Goal: Information Seeking & Learning: Find specific fact

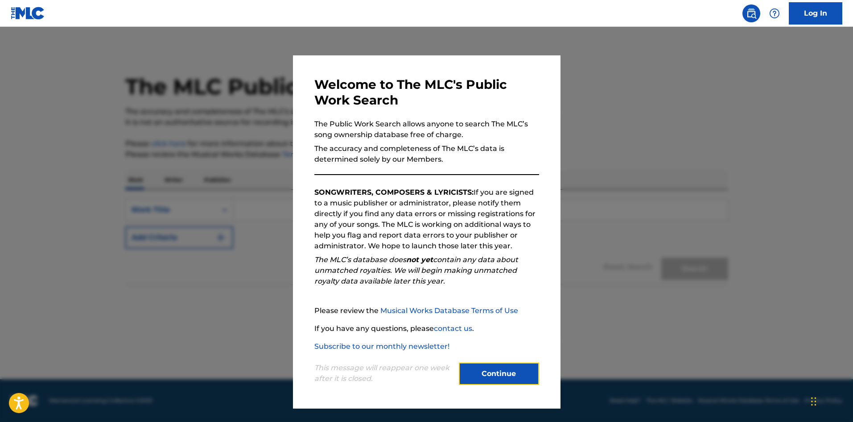
click at [502, 368] on button "Continue" at bounding box center [499, 373] width 80 height 22
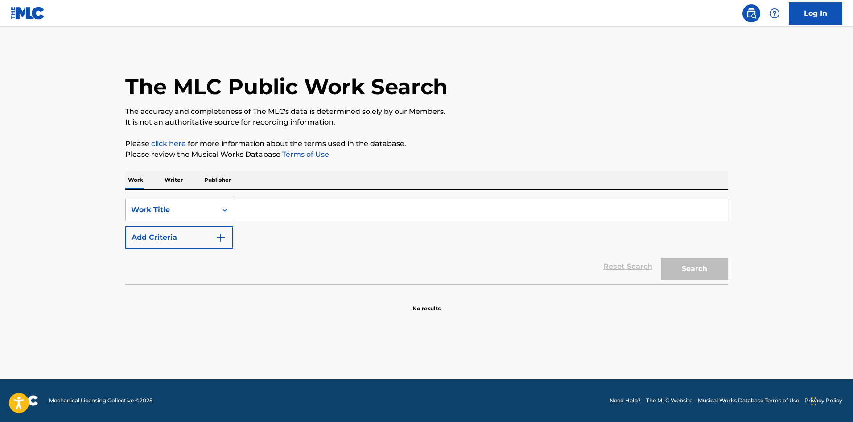
click at [315, 215] on input "Search Form" at bounding box center [480, 209] width 495 height 21
paste input "Willemetz"
type input "Willemetz"
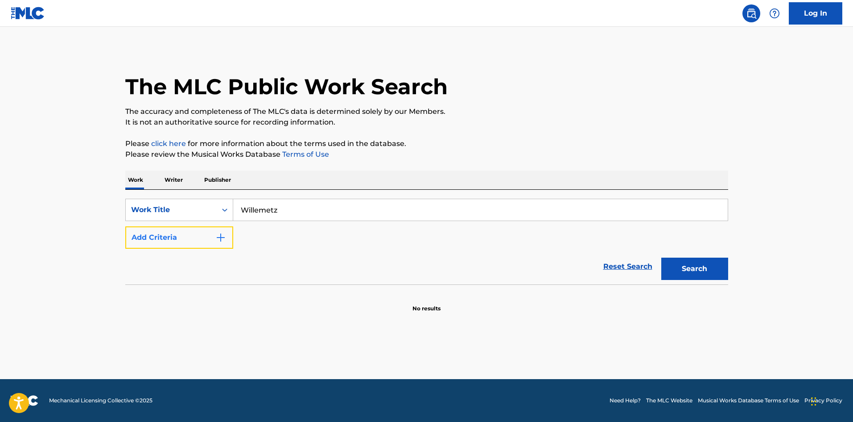
click at [215, 238] on img "Search Form" at bounding box center [220, 237] width 11 height 11
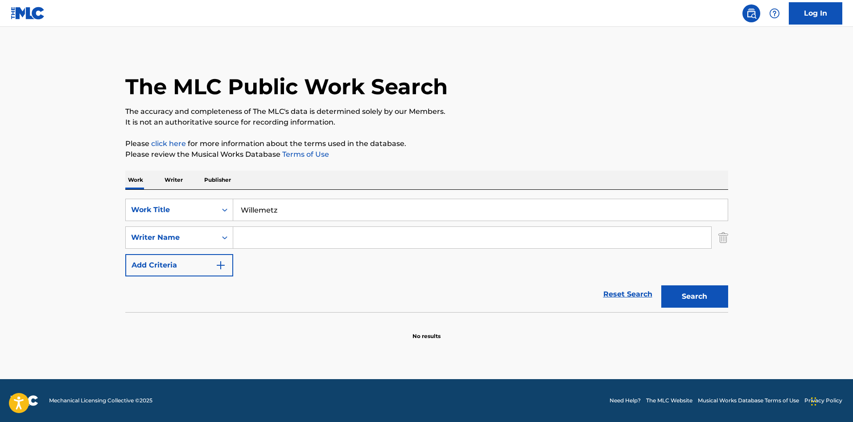
click at [271, 238] on input "Search Form" at bounding box center [472, 237] width 478 height 21
click at [661, 285] on button "Search" at bounding box center [694, 296] width 67 height 22
click at [269, 239] on input "[PERSON_NAME]" at bounding box center [472, 237] width 478 height 21
type input "padillla"
click at [661, 285] on button "Search" at bounding box center [694, 296] width 67 height 22
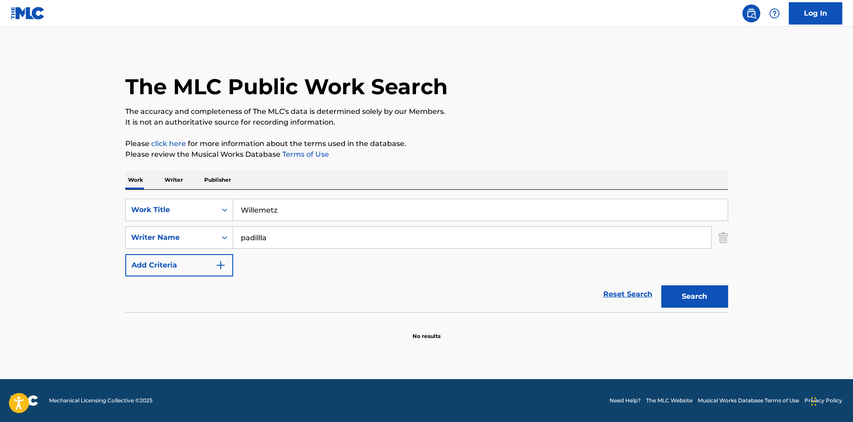
drag, startPoint x: 277, startPoint y: 236, endPoint x: 242, endPoint y: 236, distance: 34.3
click at [242, 236] on input "padillla" at bounding box center [472, 237] width 478 height 21
click at [263, 216] on input "Willemetz" at bounding box center [480, 209] width 495 height 21
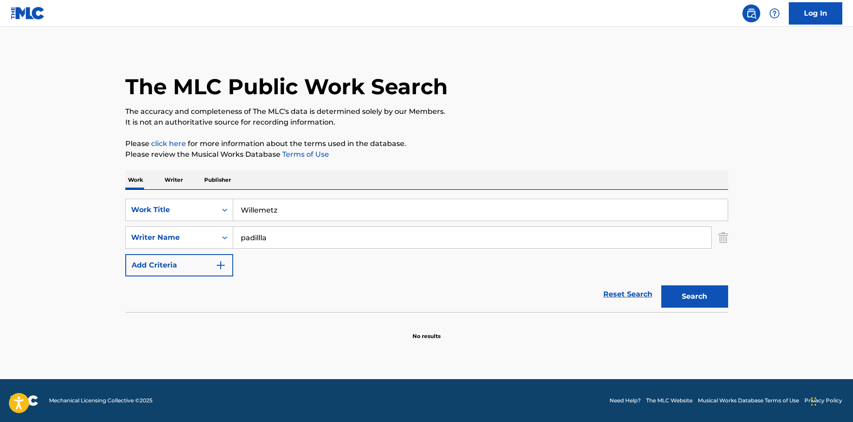
click at [287, 211] on input "Willemetz" at bounding box center [480, 209] width 495 height 21
paste input "La Violetera"
click at [716, 303] on button "Search" at bounding box center [694, 296] width 67 height 22
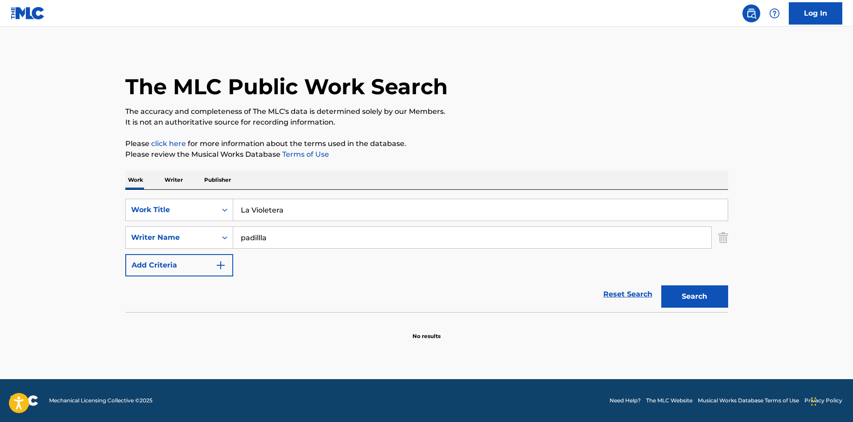
click at [256, 214] on input "La Violetera" at bounding box center [480, 209] width 495 height 21
type input "La Violetera"
drag, startPoint x: 674, startPoint y: 300, endPoint x: 647, endPoint y: 296, distance: 27.5
click at [674, 300] on button "Search" at bounding box center [694, 296] width 67 height 22
click at [313, 218] on input "La Violetera" at bounding box center [480, 209] width 495 height 21
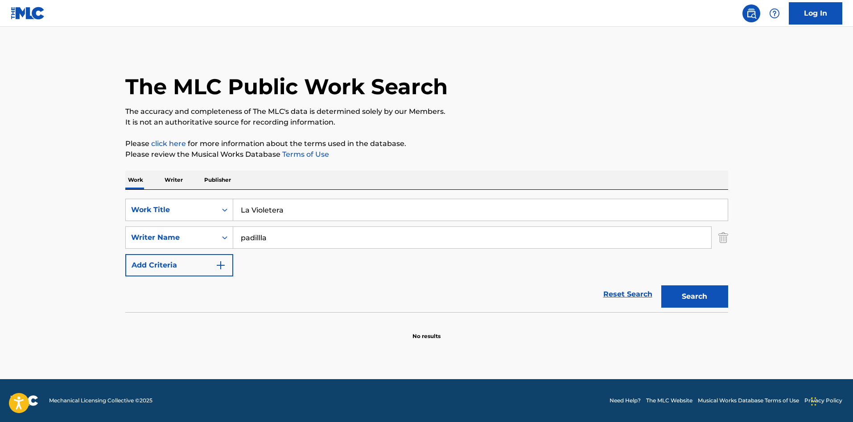
click at [313, 218] on input "La Violetera" at bounding box center [480, 209] width 495 height 21
click at [292, 239] on input "padillla" at bounding box center [472, 237] width 478 height 21
click at [661, 285] on button "Search" at bounding box center [694, 296] width 67 height 22
drag, startPoint x: 319, startPoint y: 243, endPoint x: 207, endPoint y: 242, distance: 112.4
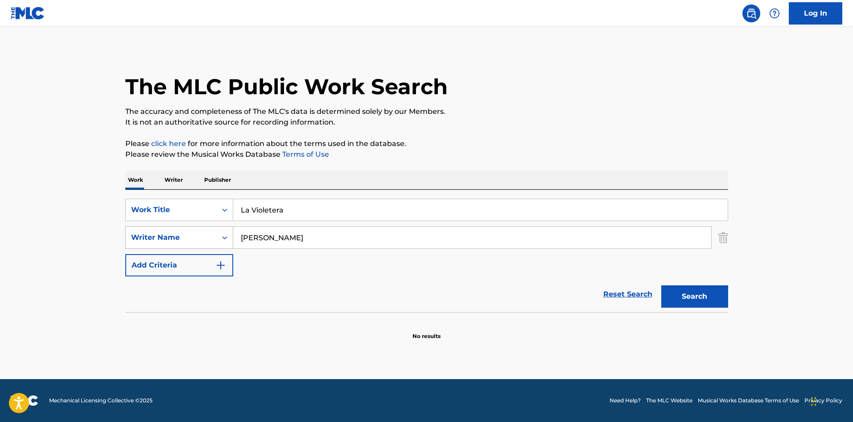
click at [207, 242] on div "SearchWithCriteriabda185b8-a8ec-4698-89e9-8d67fef6dd52 Writer Name [PERSON_NAME]" at bounding box center [426, 237] width 603 height 22
paste input "[PERSON_NAME]"
click at [677, 295] on button "Search" at bounding box center [694, 296] width 67 height 22
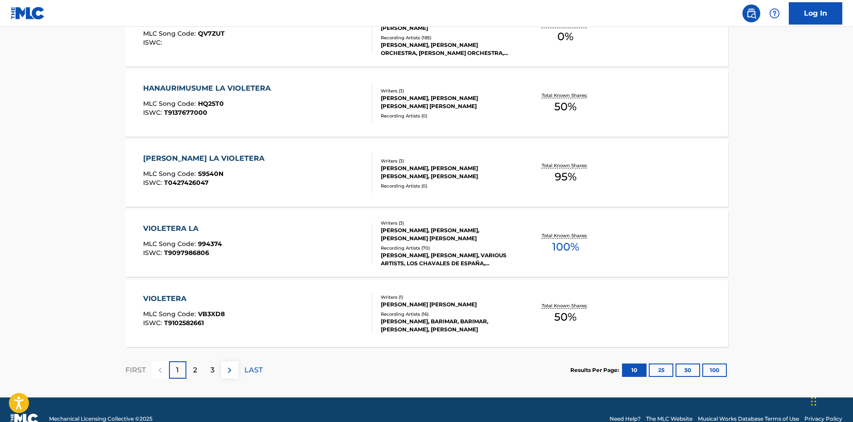
scroll to position [698, 0]
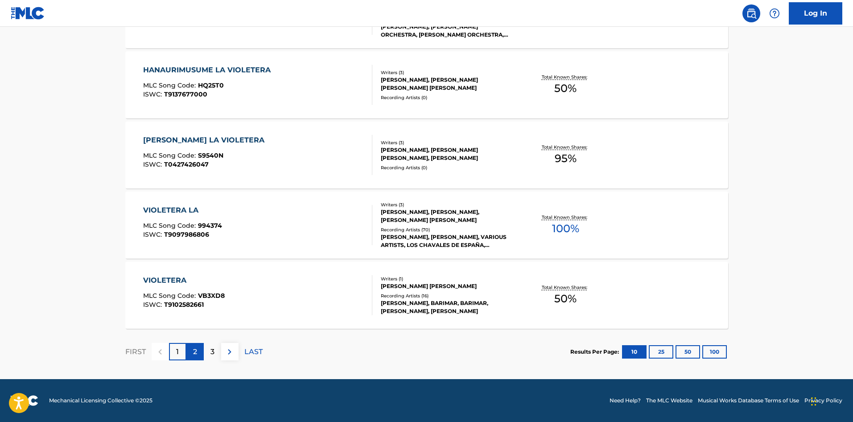
click at [197, 351] on div "2" at bounding box center [194, 351] width 17 height 17
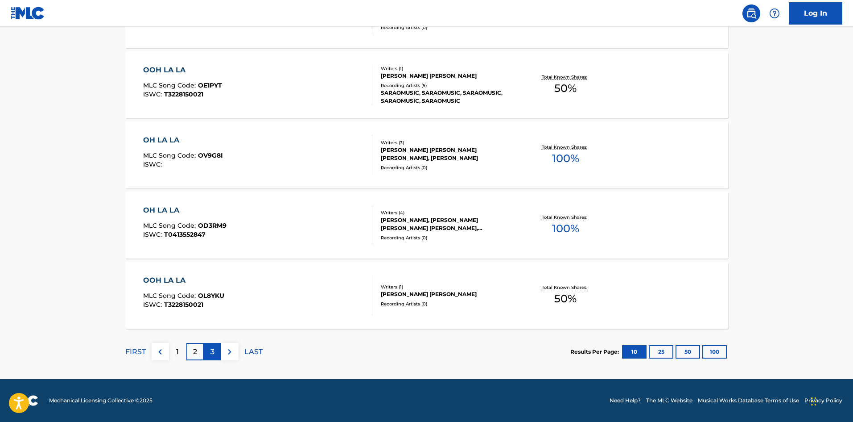
click at [207, 351] on div "3" at bounding box center [212, 351] width 17 height 17
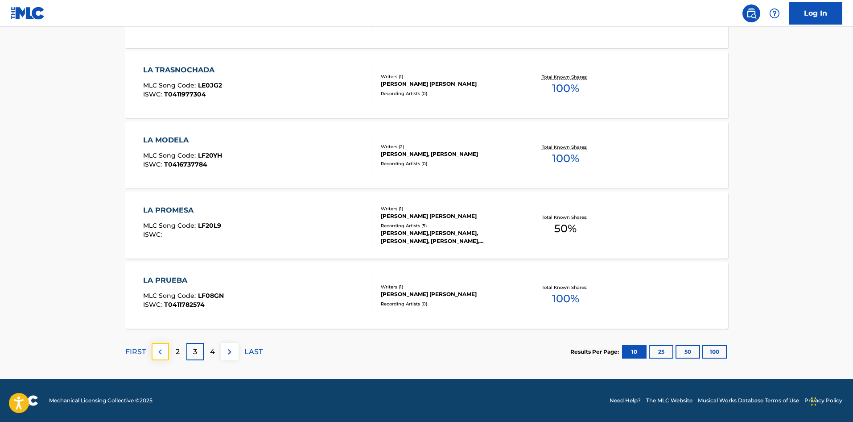
click at [161, 350] on img at bounding box center [160, 351] width 11 height 11
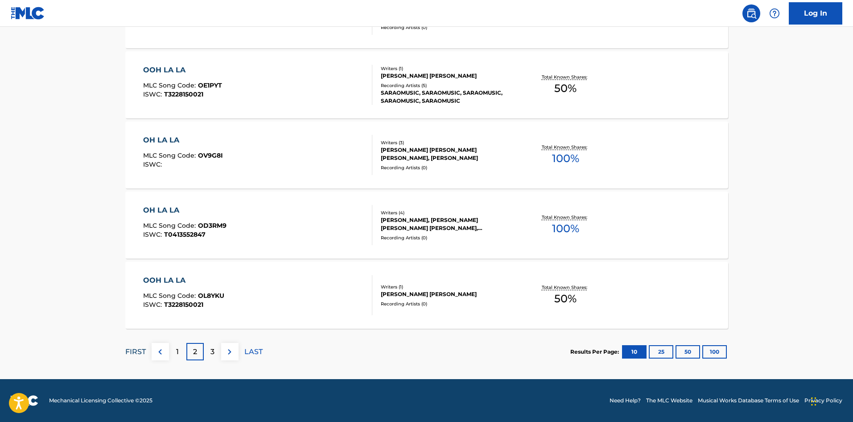
click at [141, 348] on p "FIRST" at bounding box center [135, 351] width 21 height 11
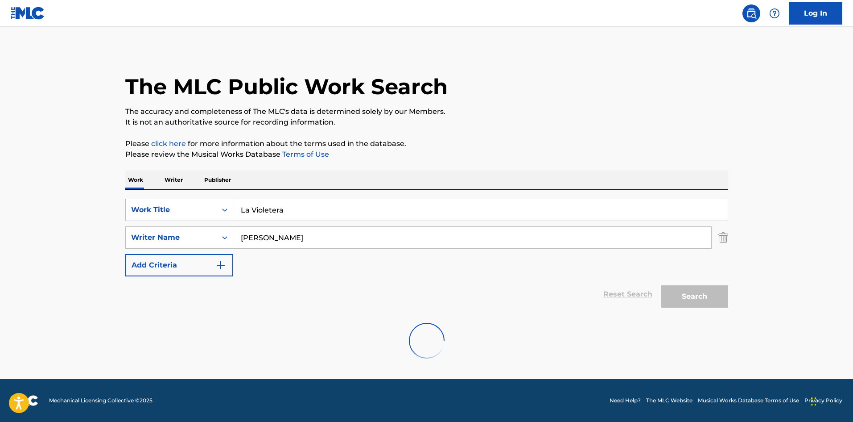
scroll to position [0, 0]
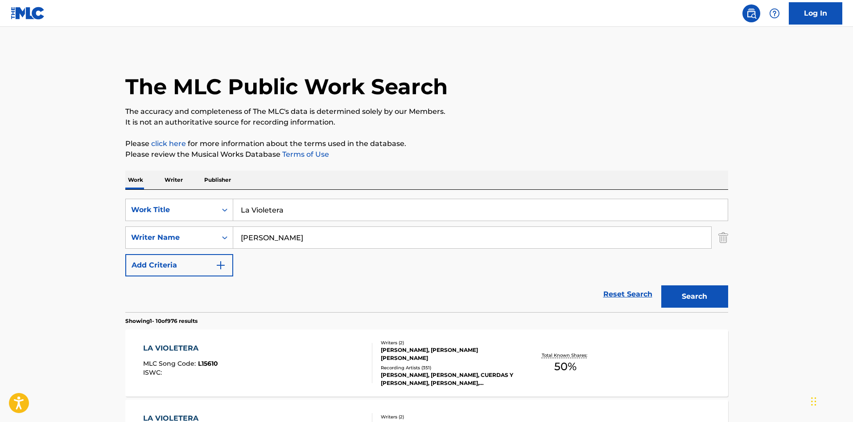
click at [304, 233] on input "[PERSON_NAME]" at bounding box center [472, 237] width 478 height 21
paste input "Willemetz"
type input "Willemetz"
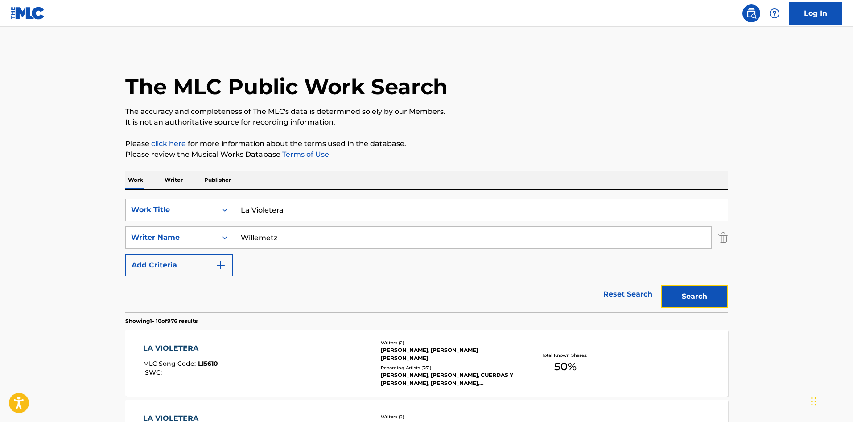
click at [680, 288] on button "Search" at bounding box center [694, 296] width 67 height 22
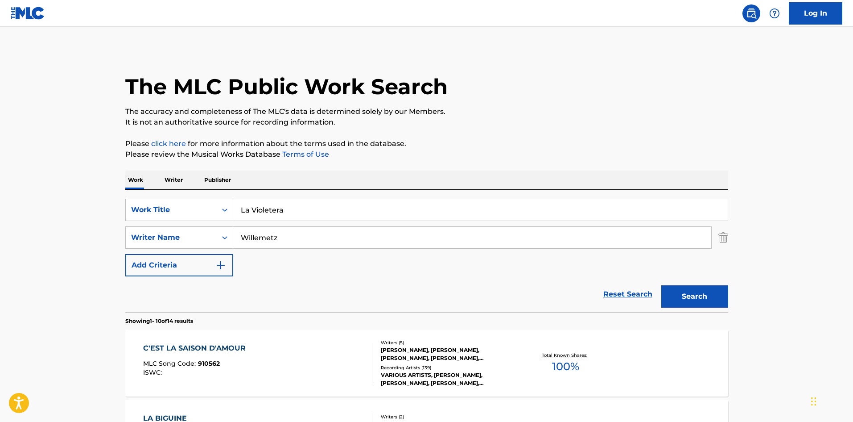
paste input "Qui veut acheter mes violettes?"
drag, startPoint x: 298, startPoint y: 213, endPoint x: 233, endPoint y: 213, distance: 64.2
click at [233, 213] on input "Qui veut acheter mes violettes?" at bounding box center [480, 209] width 495 height 21
type input "Qui veut acheter mes violettes?"
click at [701, 297] on button "Search" at bounding box center [694, 296] width 67 height 22
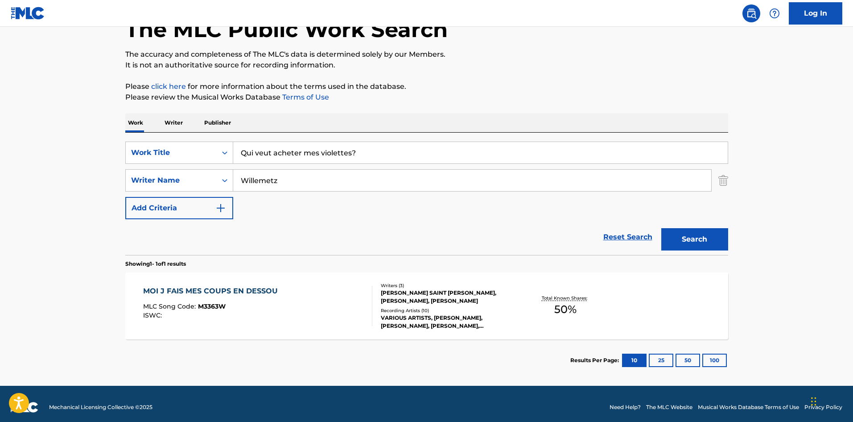
scroll to position [64, 0]
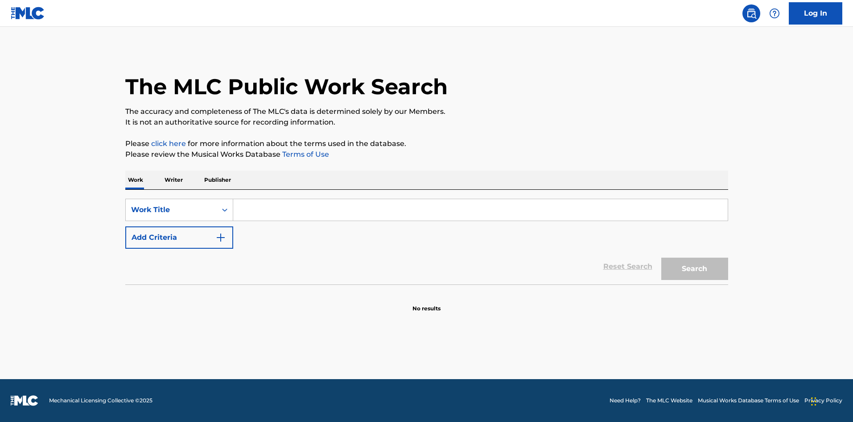
click at [260, 214] on input "Search Form" at bounding box center [480, 209] width 495 height 21
paste input "La Violetera"
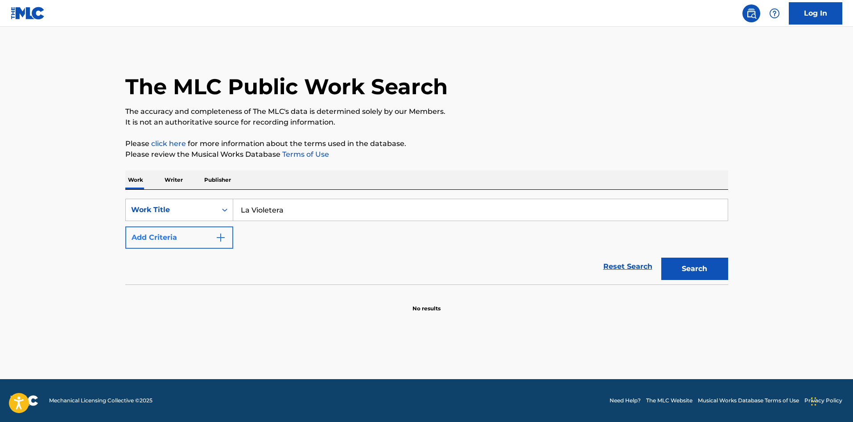
type input "La Violetera"
click at [227, 234] on button "Add Criteria" at bounding box center [179, 237] width 108 height 22
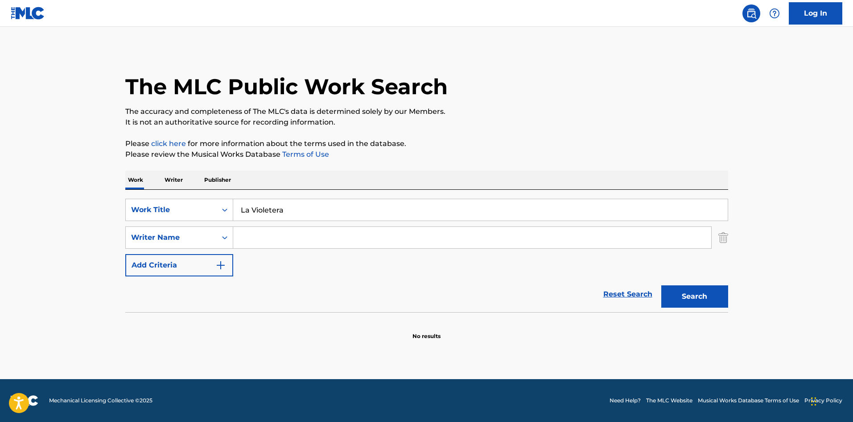
click at [254, 234] on input "Search Form" at bounding box center [472, 237] width 478 height 21
type input "[PERSON_NAME]"
click at [700, 291] on button "Search" at bounding box center [694, 296] width 67 height 22
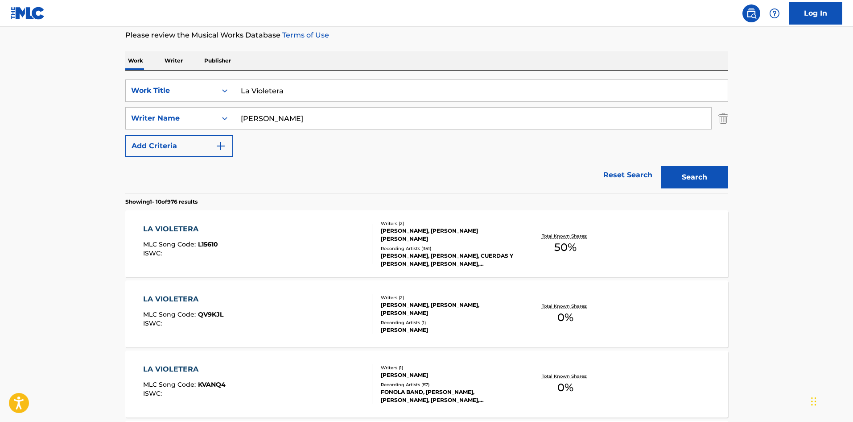
scroll to position [134, 0]
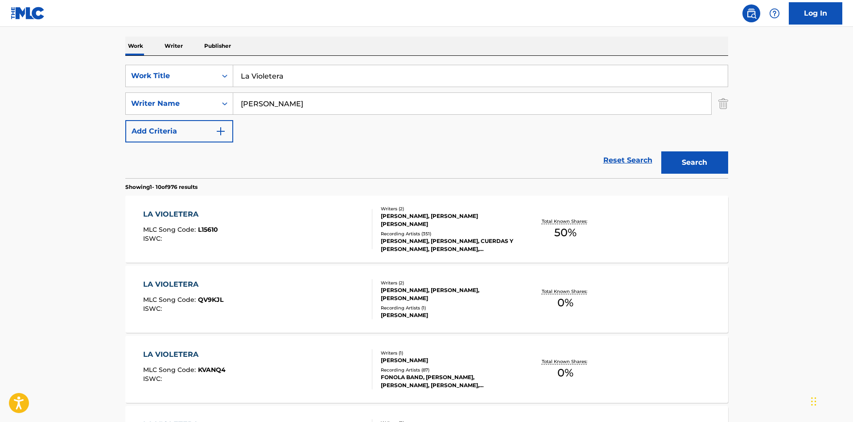
click at [285, 225] on div "LA VIOLETERA MLC Song Code : L15610 ISWC :" at bounding box center [257, 229] width 229 height 40
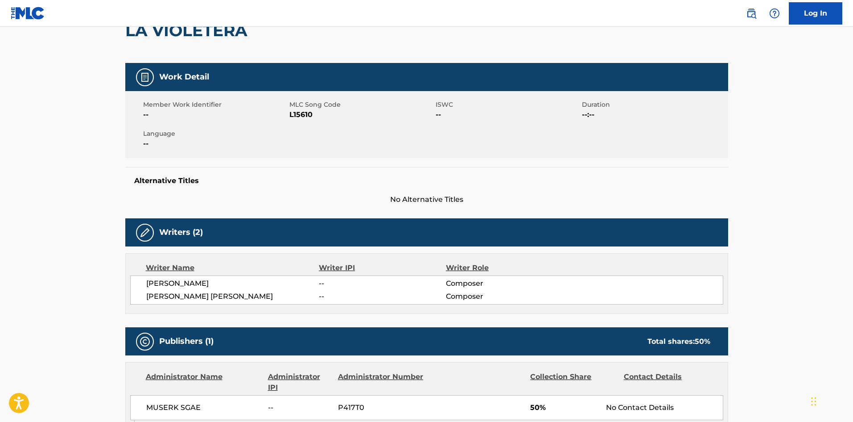
scroll to position [89, 0]
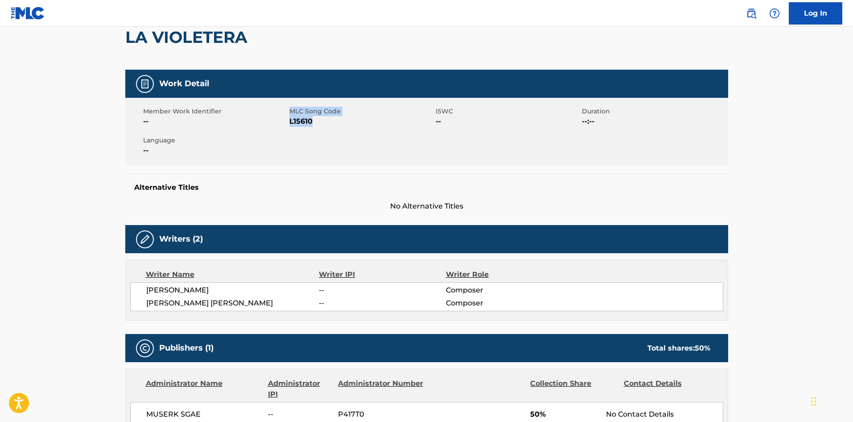
click at [313, 123] on div "Member Work Identifier -- MLC Song Code L15610 ISWC -- Duration --:-- Language …" at bounding box center [426, 131] width 603 height 67
click at [306, 123] on span "L15610" at bounding box center [361, 121] width 144 height 11
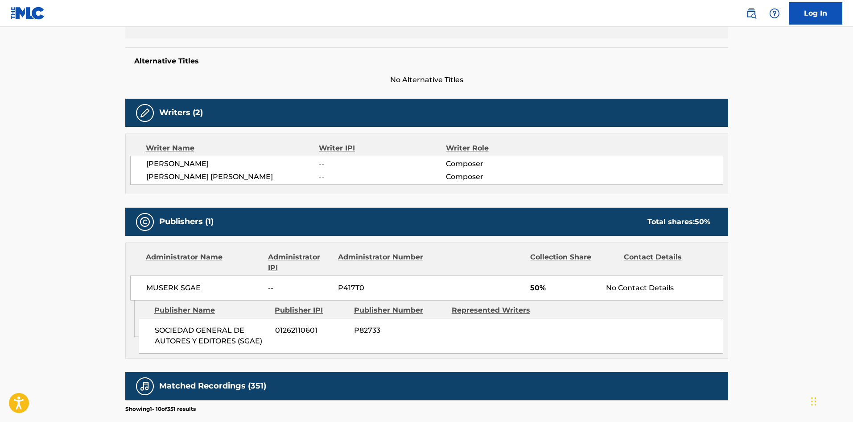
scroll to position [223, 0]
